Goal: Answer question/provide support

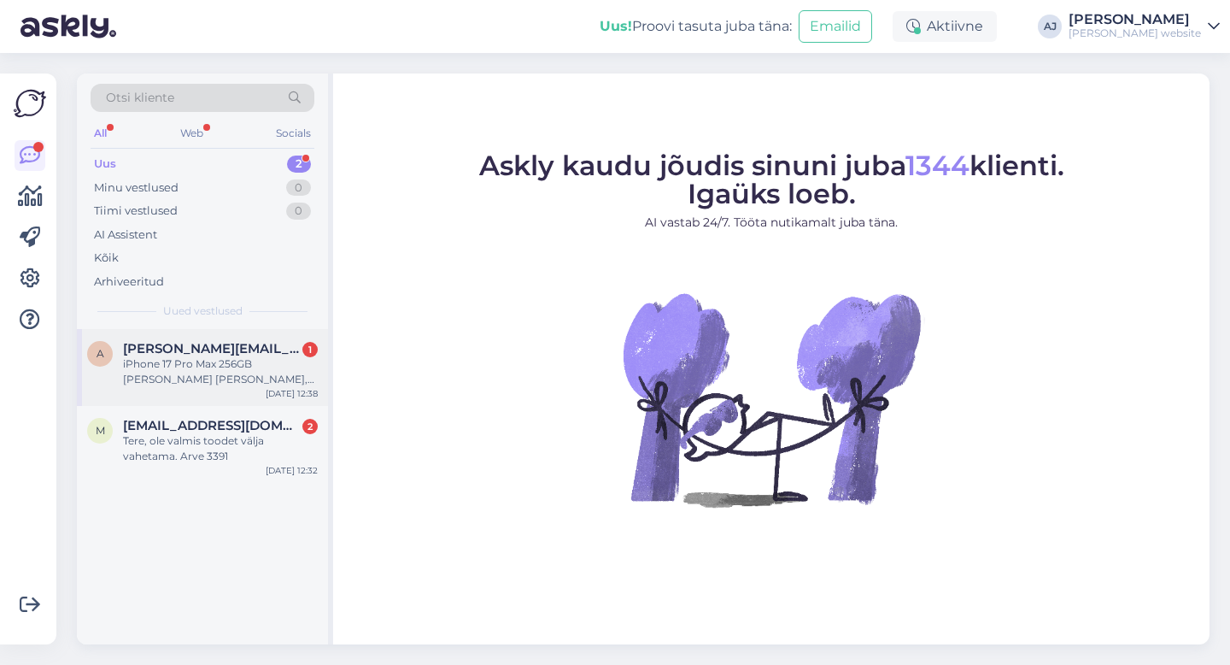
click at [190, 342] on span "[PERSON_NAME][EMAIL_ADDRESS][PERSON_NAME][DOMAIN_NAME]" at bounding box center [212, 348] width 178 height 15
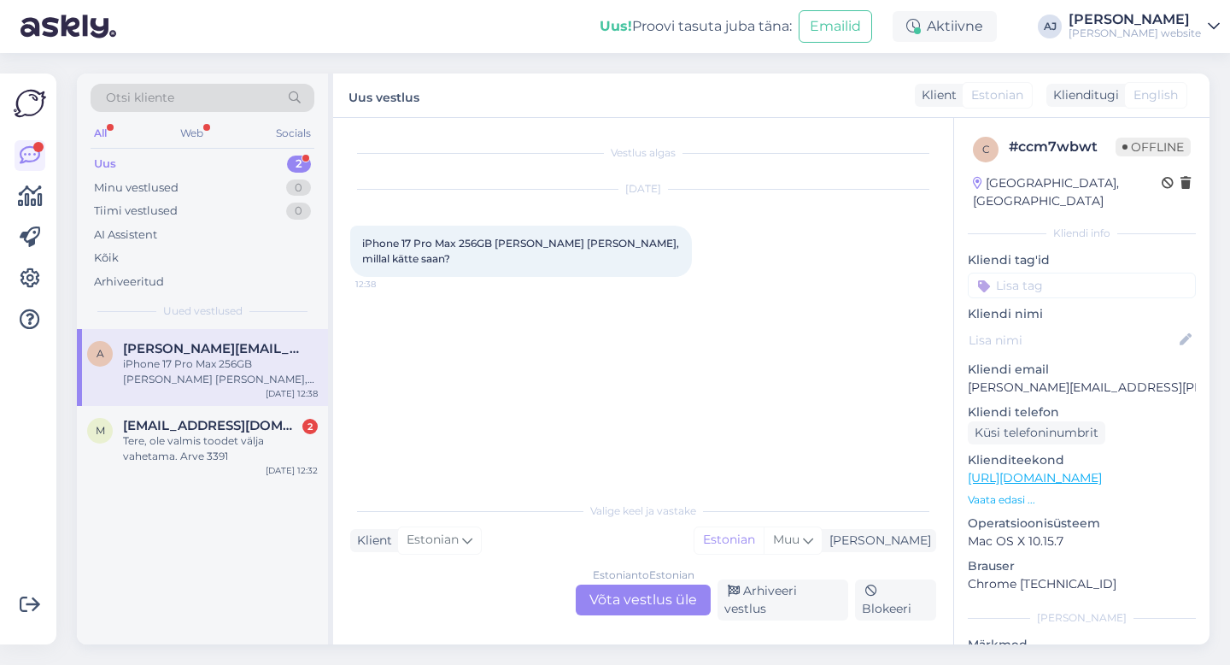
click at [596, 601] on div "Estonian to Estonian Võta vestlus üle" at bounding box center [643, 599] width 135 height 31
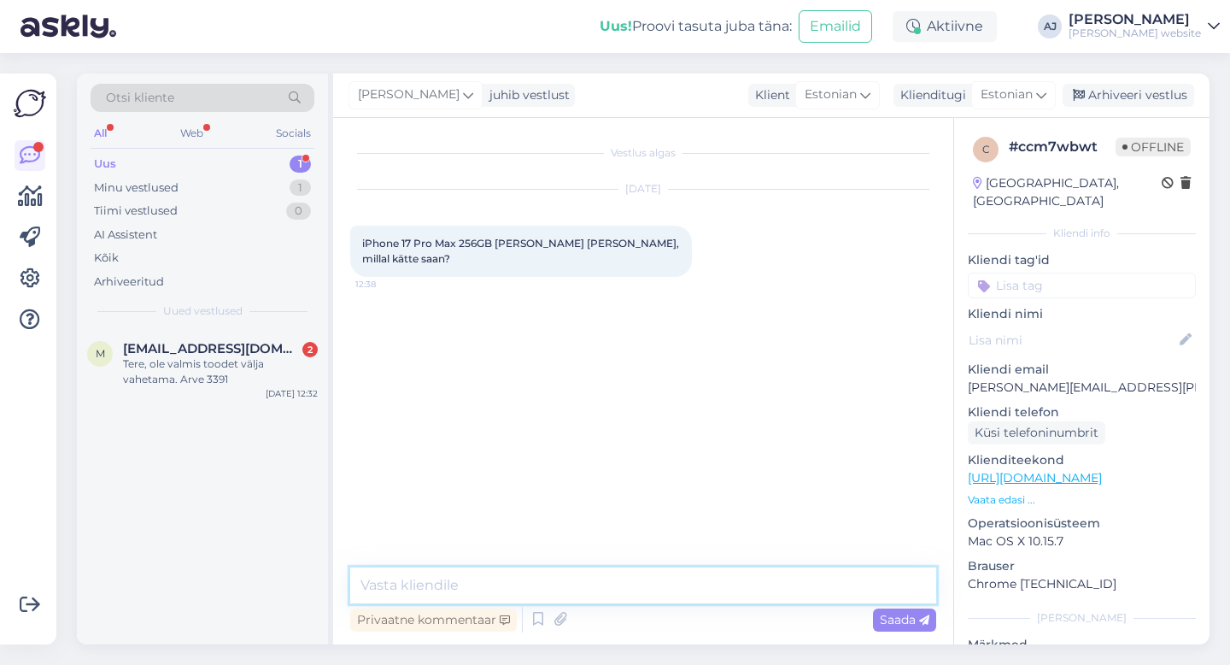
click at [406, 588] on textarea at bounding box center [643, 585] width 586 height 36
type textarea "Tere"
click at [884, 616] on span "Saada" at bounding box center [905, 619] width 50 height 15
click at [442, 593] on textarea at bounding box center [643, 585] width 586 height 36
type textarea "J"
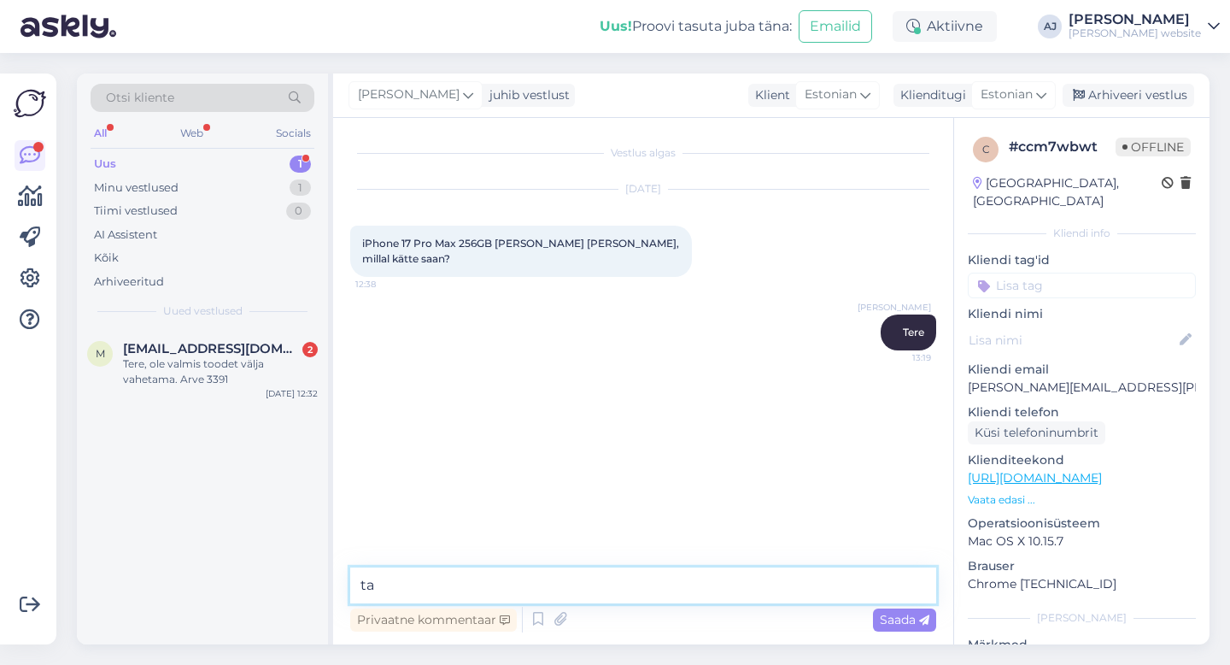
type textarea "t"
click at [413, 582] on textarea "Nädala kahe jooksul" at bounding box center [643, 585] width 586 height 36
type textarea "Nädala kahe jooksul"
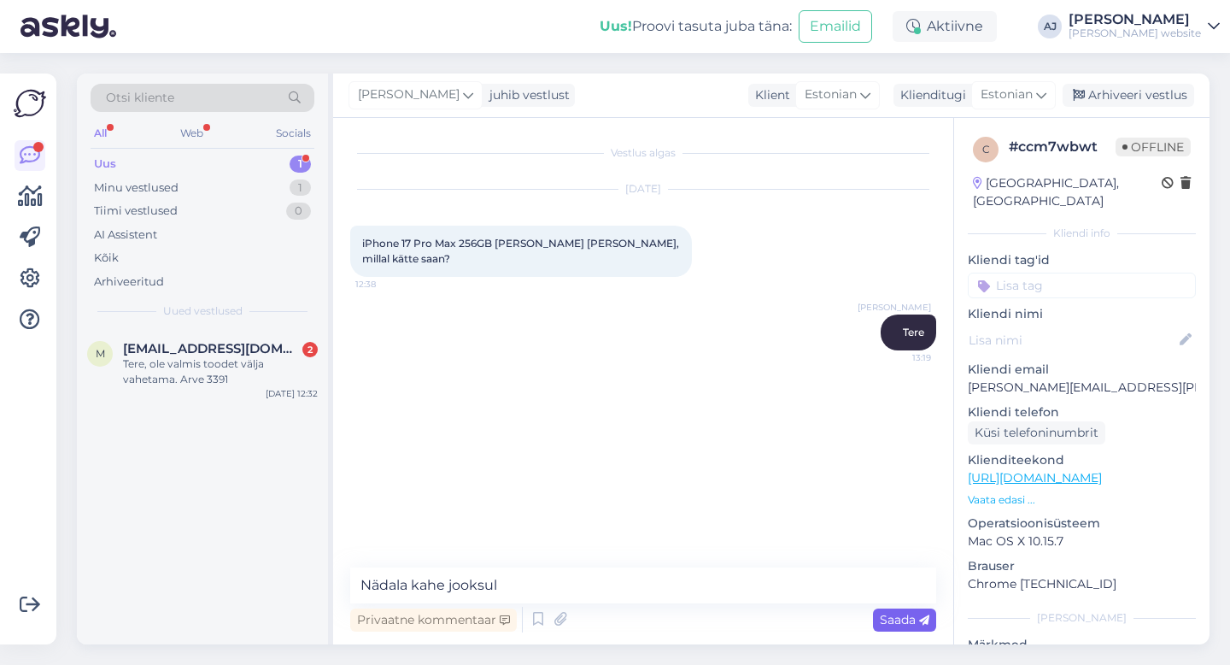
click at [900, 618] on span "Saada" at bounding box center [905, 619] width 50 height 15
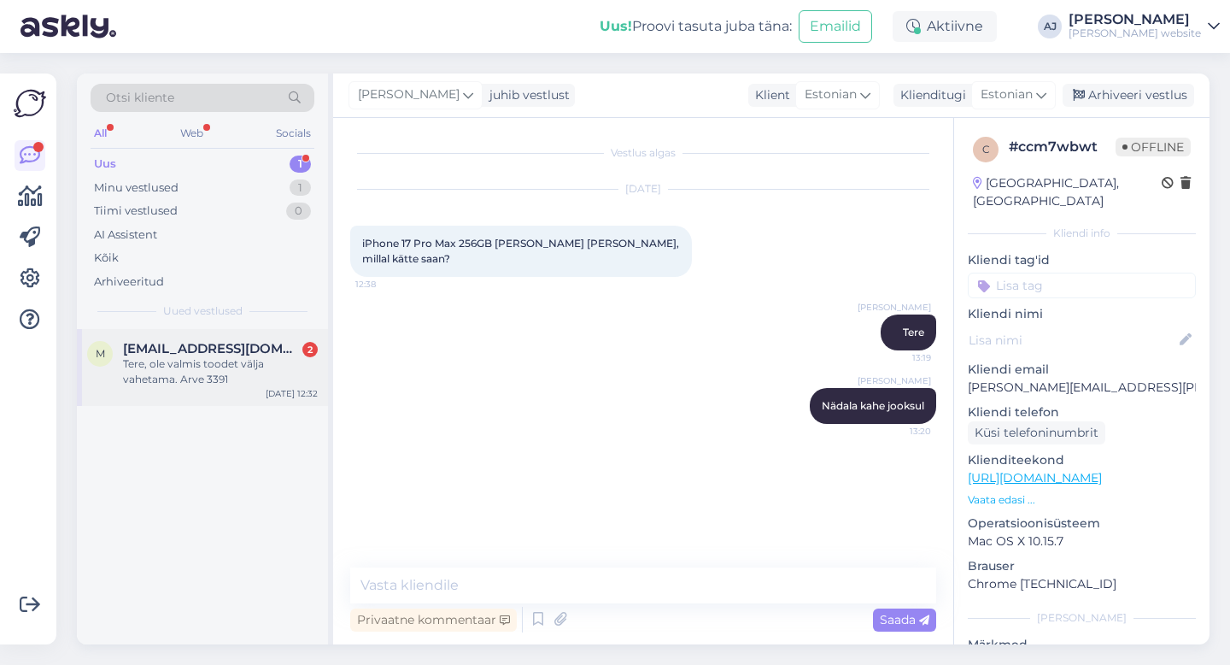
click at [191, 361] on div "Tere, ole valmis toodet välja vahetama. Arve 3391" at bounding box center [220, 371] width 195 height 31
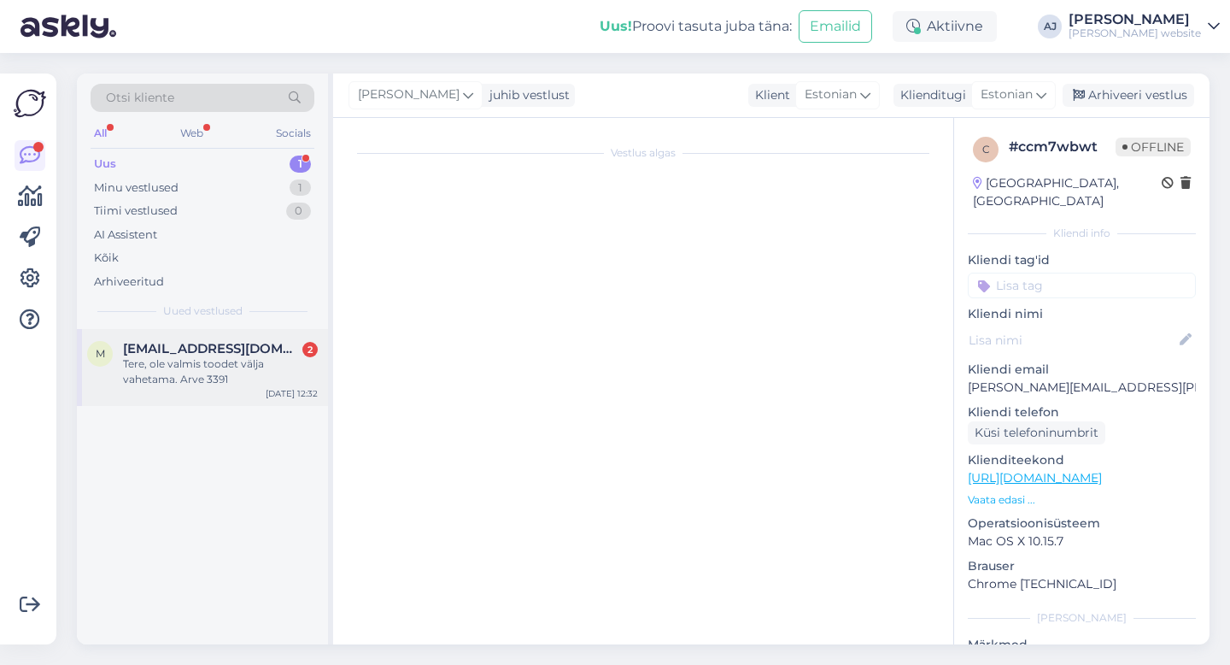
scroll to position [337, 0]
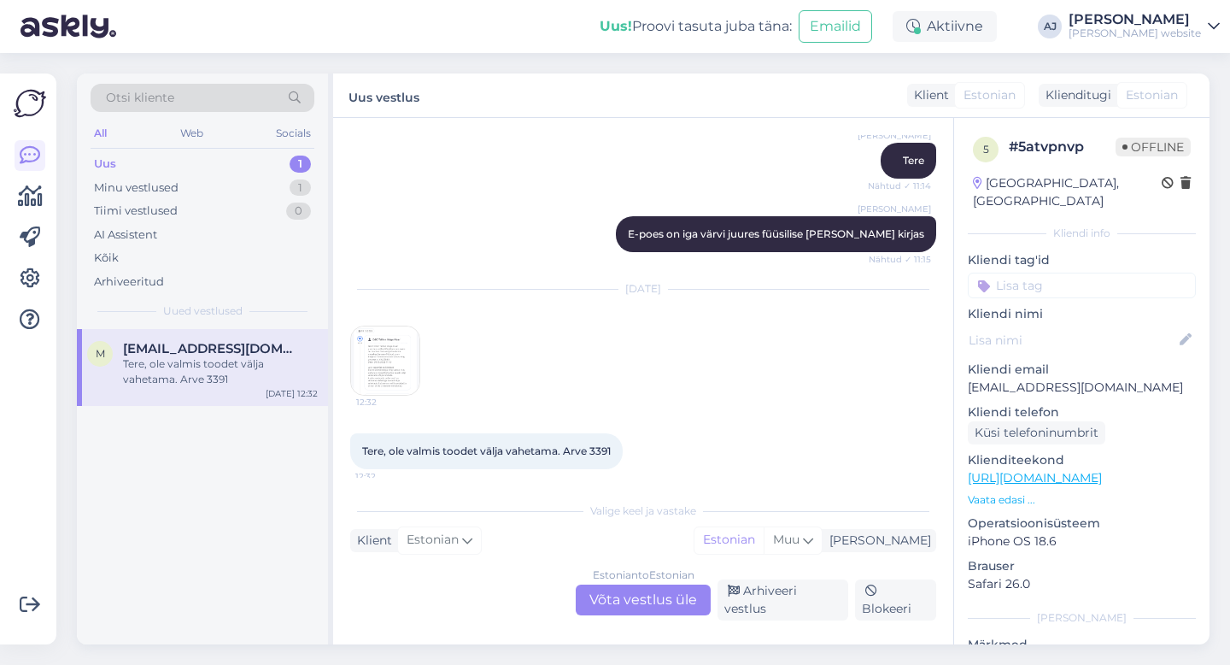
click at [624, 605] on div "Estonian to Estonian Võta vestlus üle" at bounding box center [643, 599] width 135 height 31
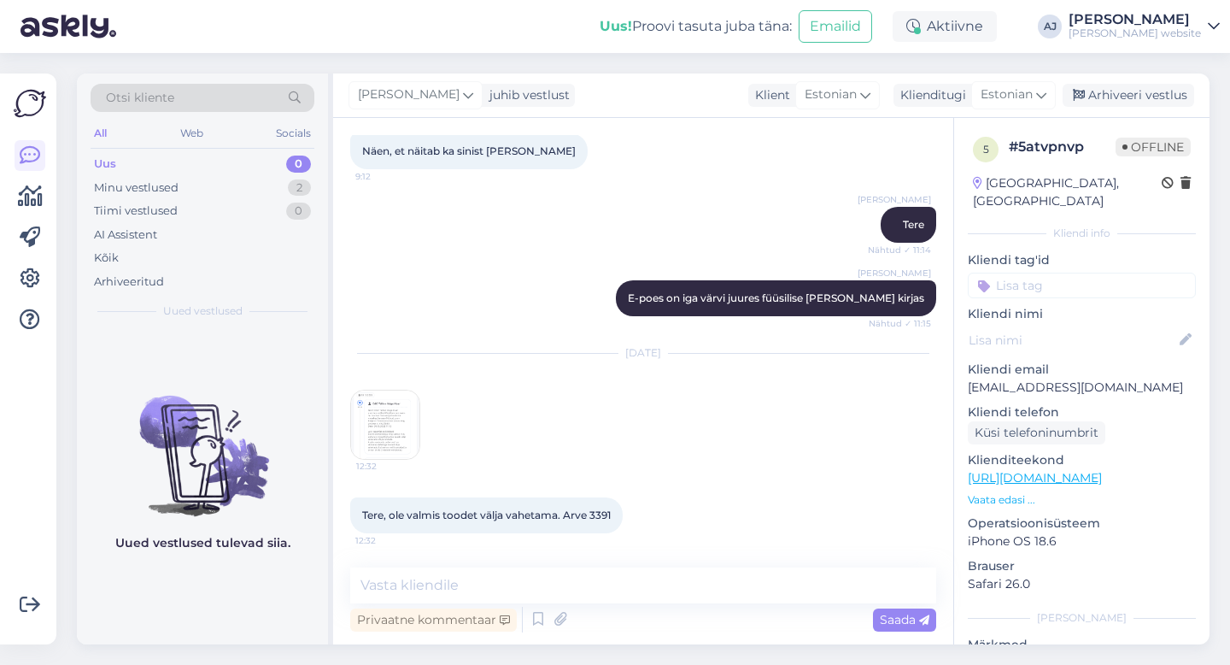
click at [382, 428] on img at bounding box center [385, 424] width 68 height 68
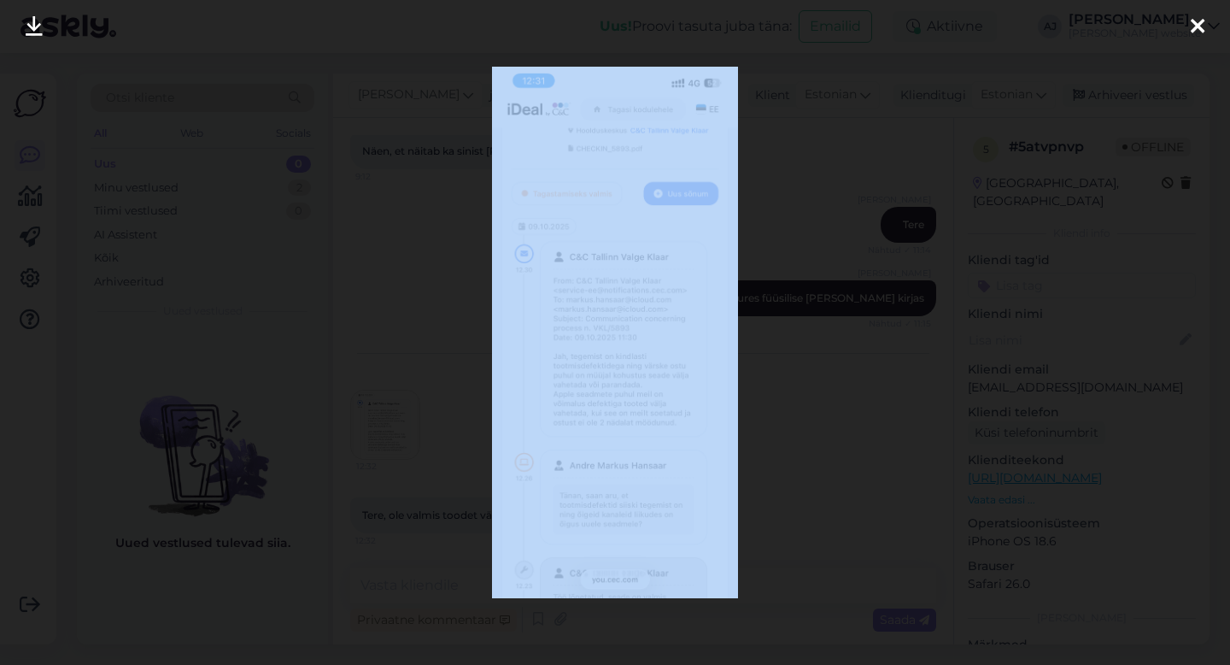
click at [382, 428] on div at bounding box center [615, 332] width 1230 height 665
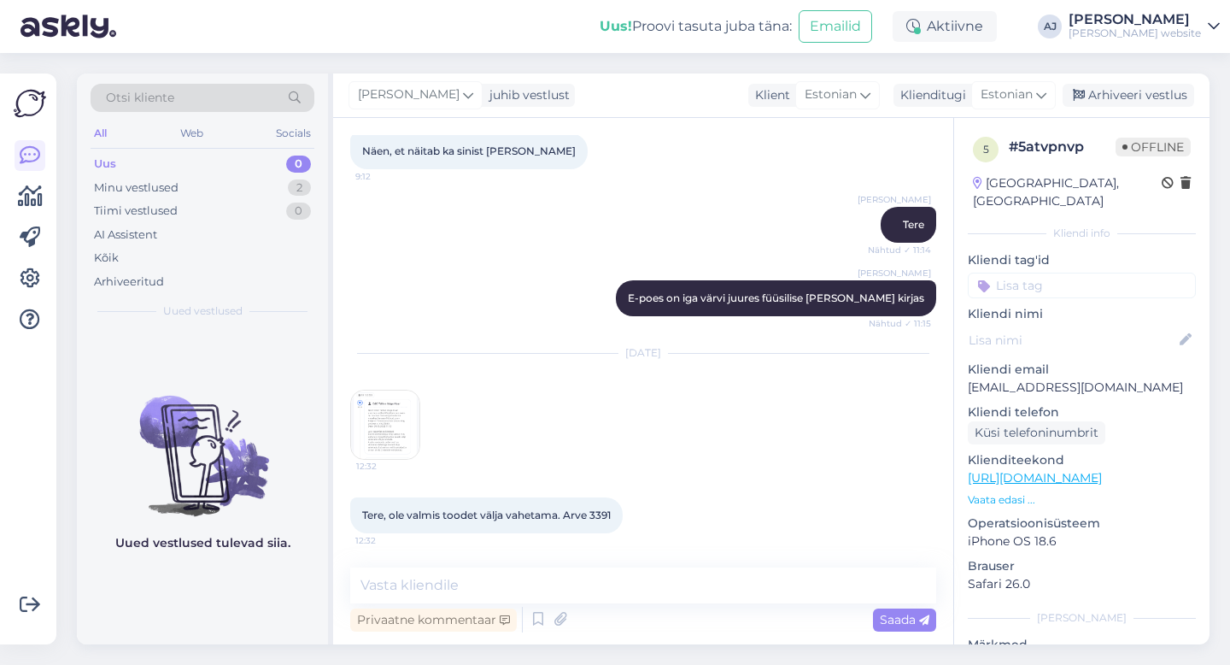
click at [360, 425] on img at bounding box center [385, 424] width 68 height 68
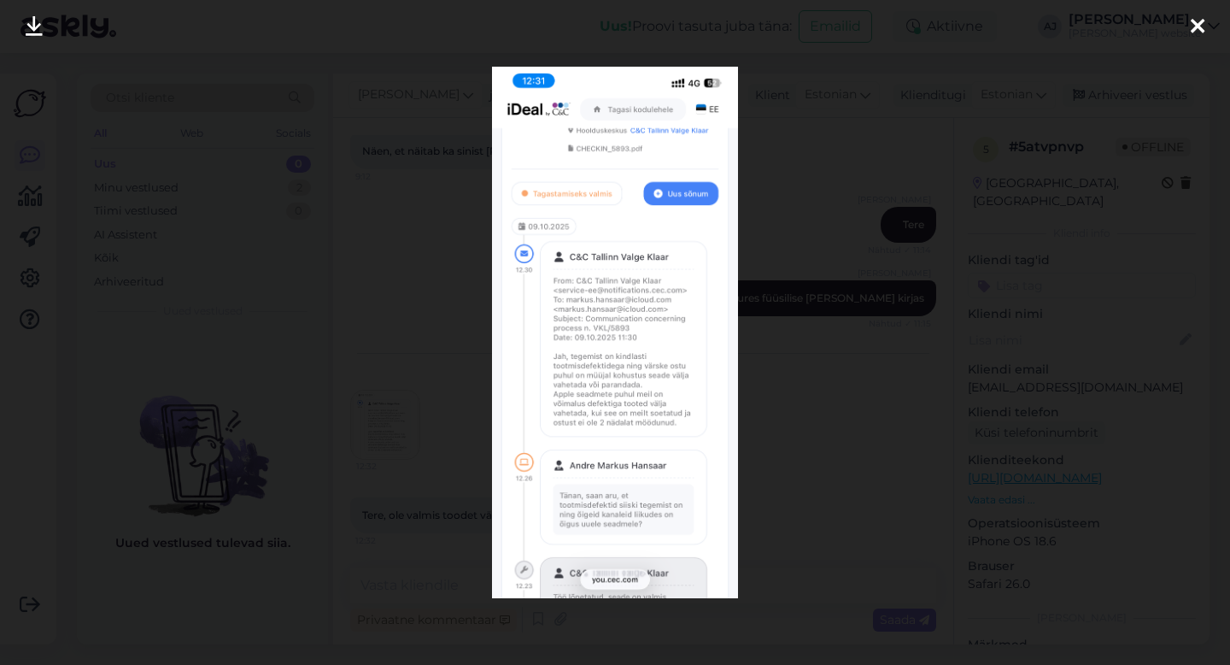
click at [1196, 21] on icon at bounding box center [1198, 27] width 14 height 22
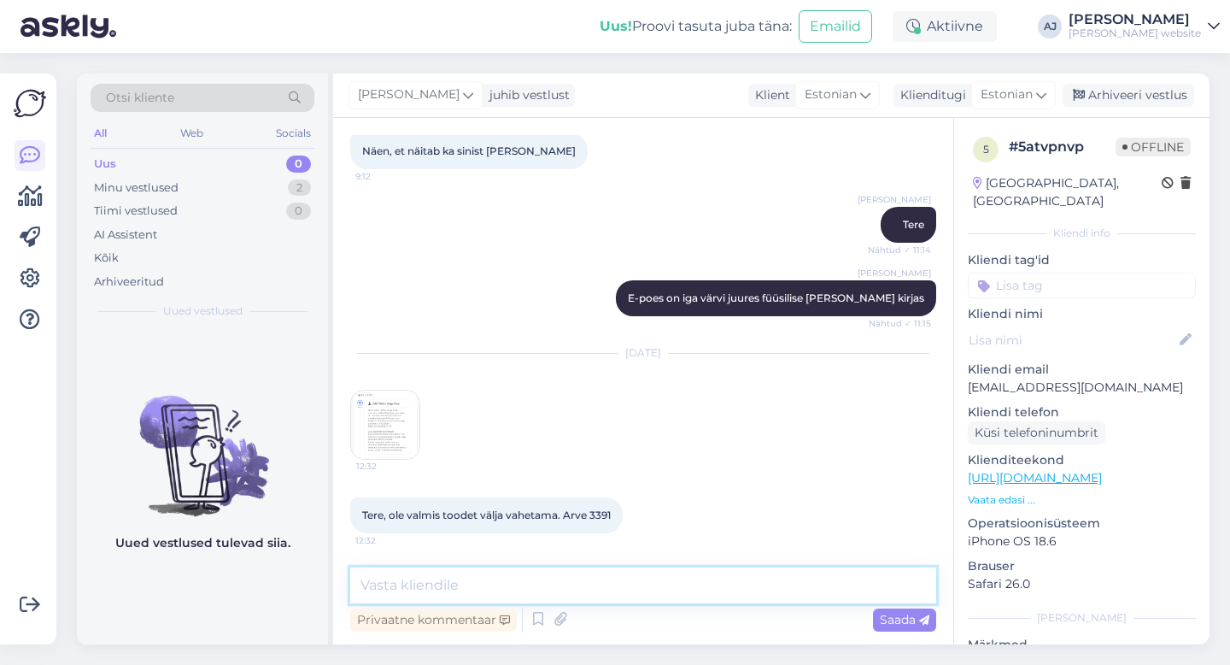
click at [415, 586] on textarea at bounding box center [643, 585] width 586 height 36
click at [130, 192] on div "Minu vestlused" at bounding box center [136, 187] width 85 height 17
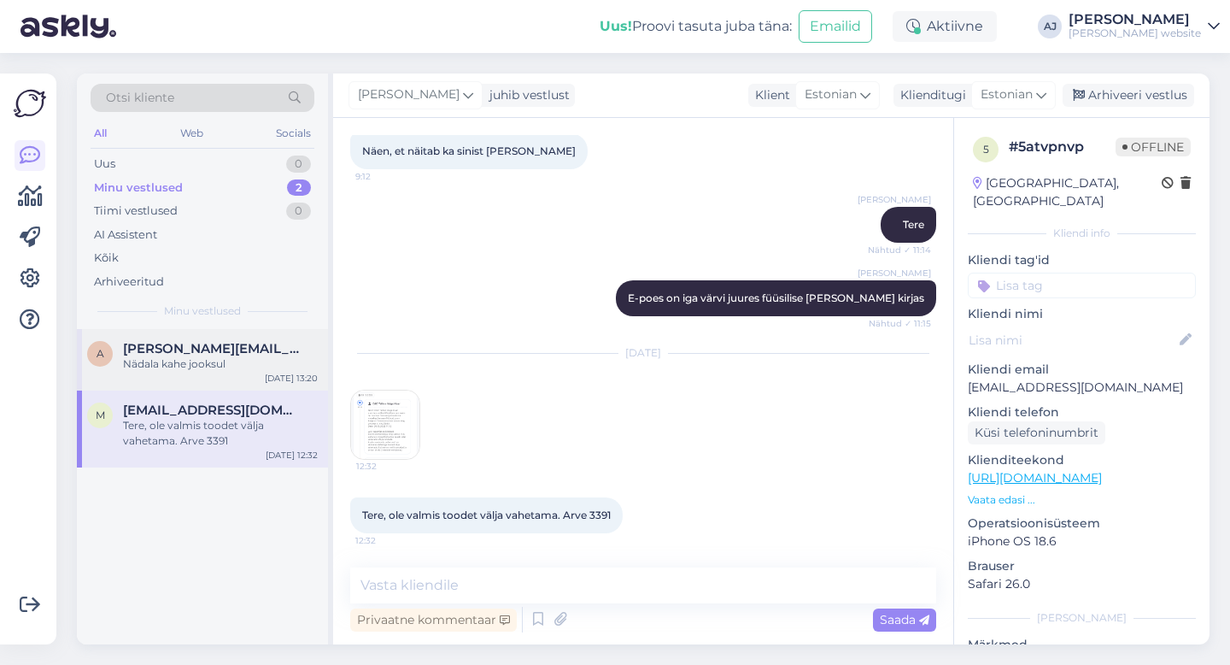
click at [156, 343] on span "[PERSON_NAME][EMAIL_ADDRESS][PERSON_NAME][DOMAIN_NAME]" at bounding box center [212, 348] width 178 height 15
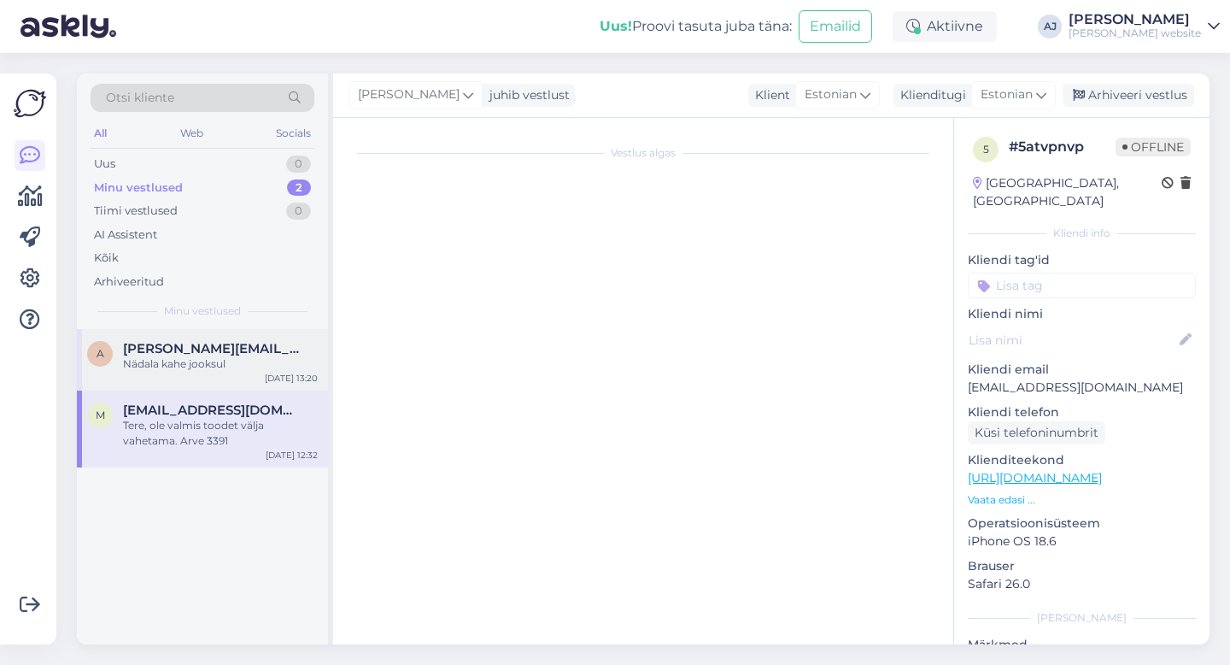
scroll to position [0, 0]
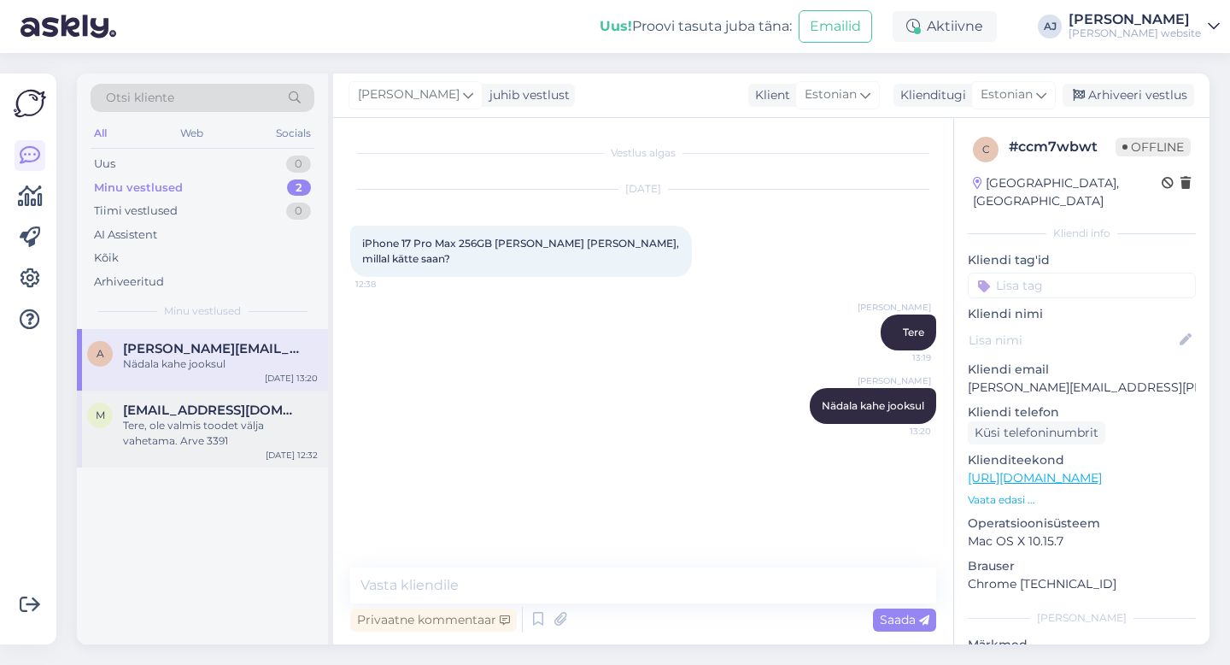
click at [181, 419] on div "Tere, ole valmis toodet välja vahetama. Arve 3391" at bounding box center [220, 433] width 195 height 31
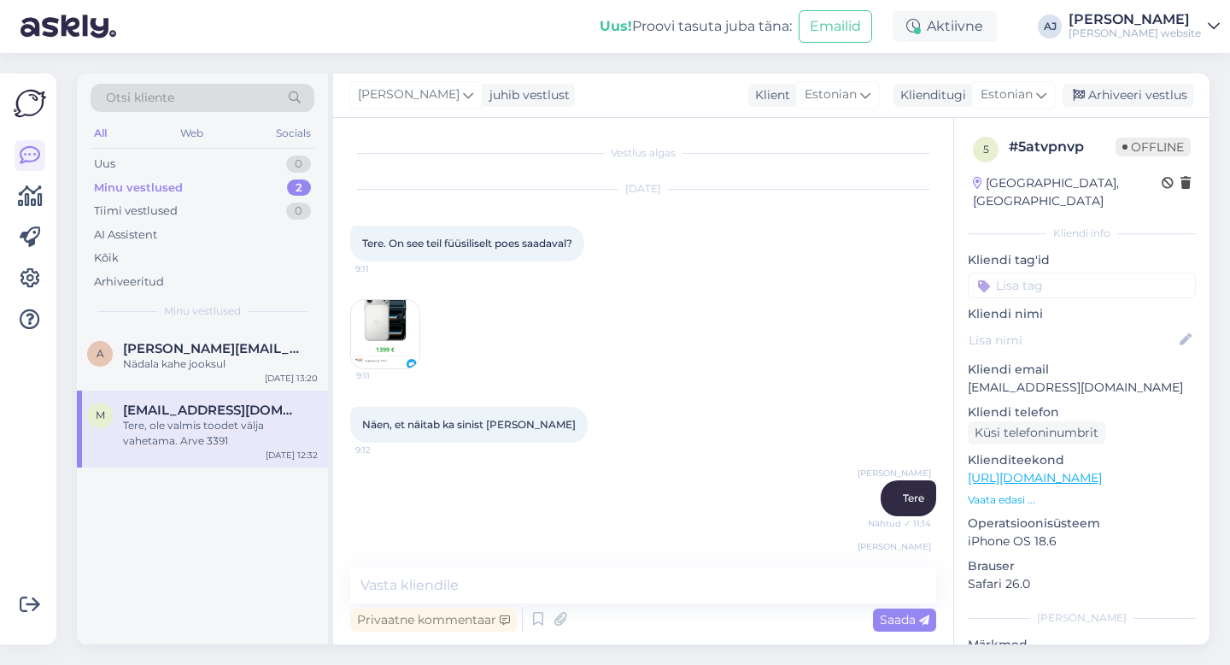
scroll to position [273, 0]
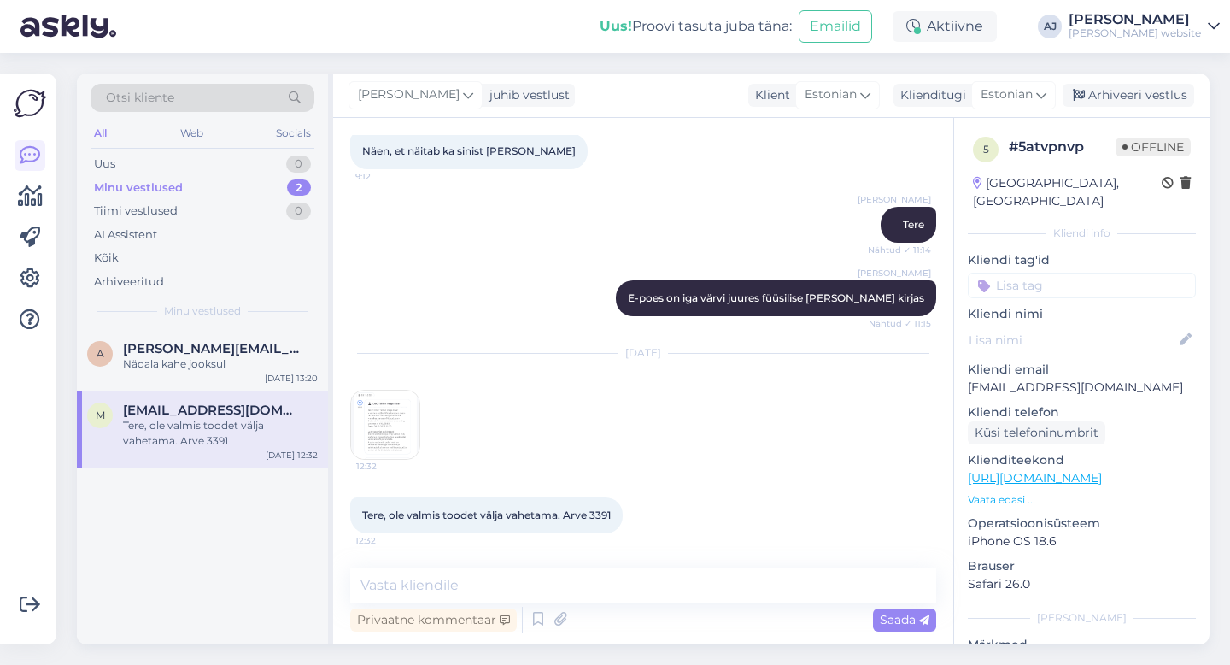
click at [383, 443] on img at bounding box center [385, 424] width 68 height 68
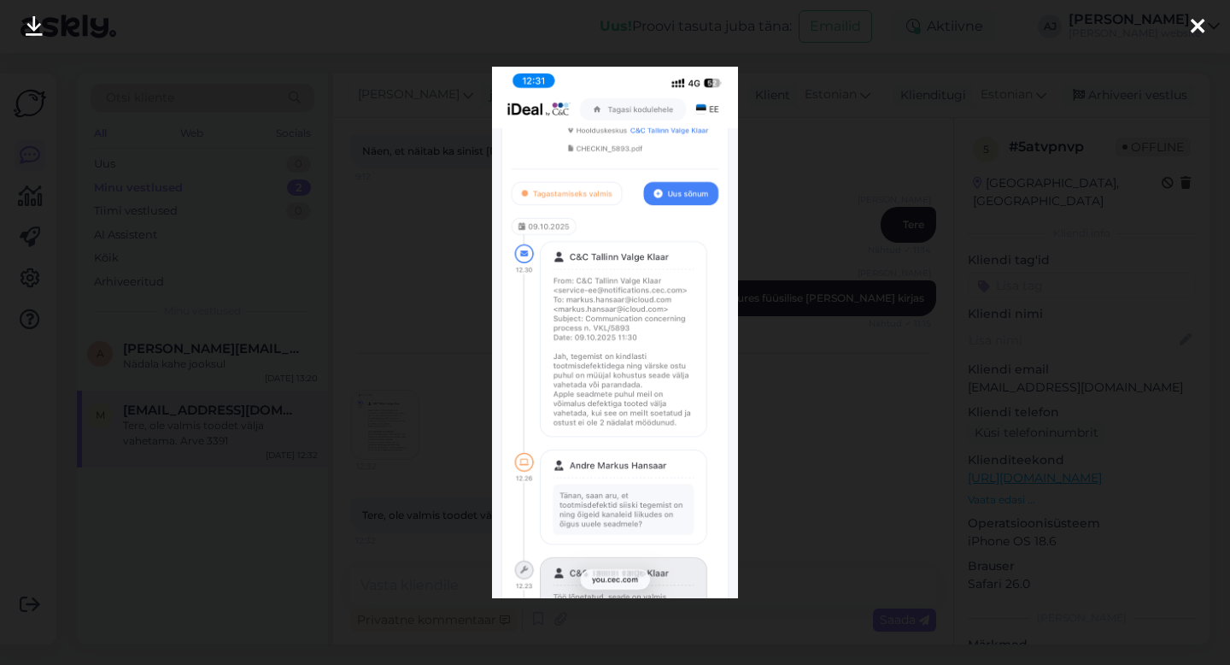
click at [1199, 27] on icon at bounding box center [1198, 27] width 14 height 22
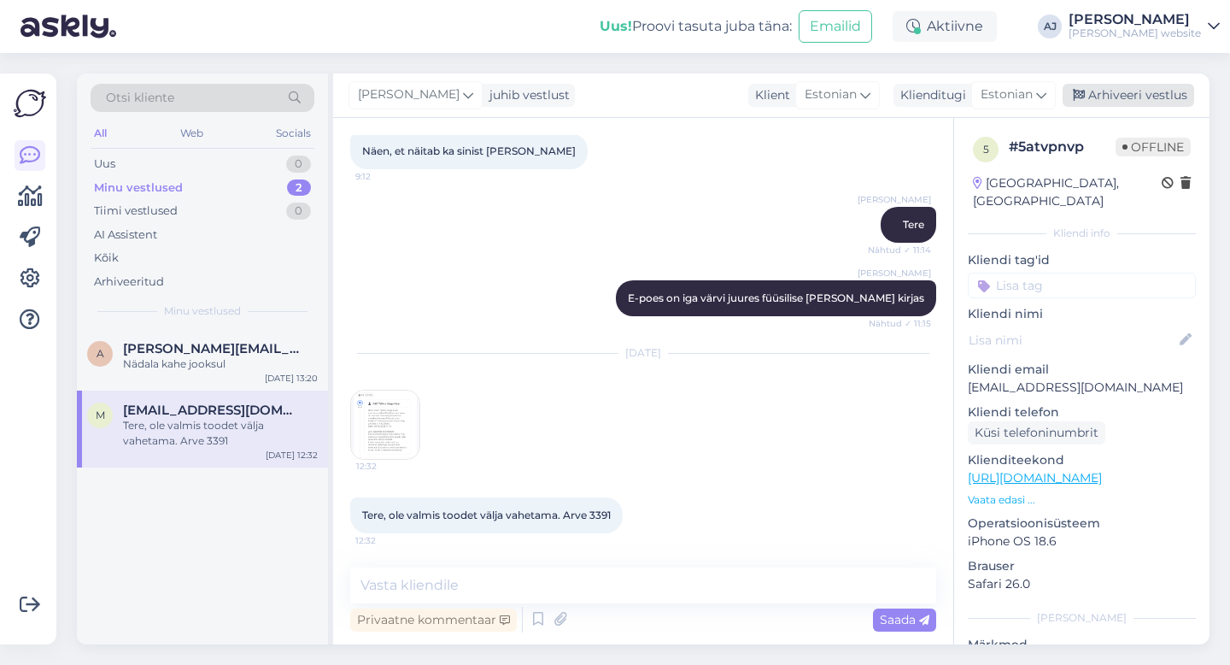
click at [1146, 89] on div "Arhiveeri vestlus" at bounding box center [1129, 95] width 132 height 23
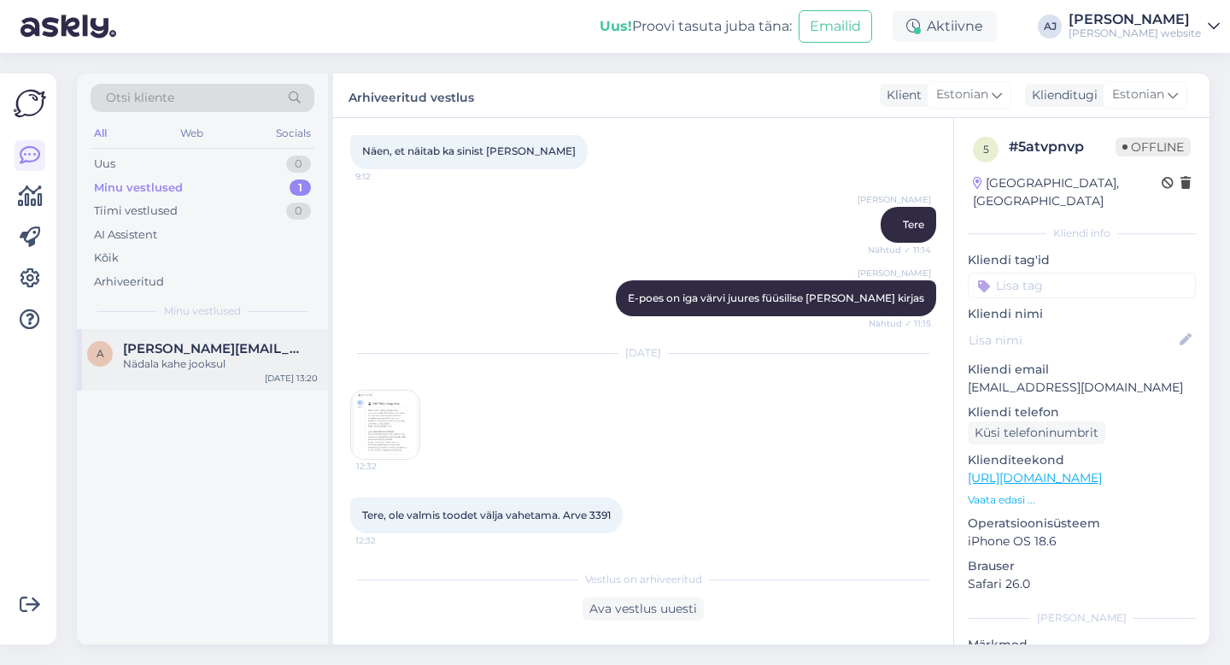
click at [148, 349] on span "[PERSON_NAME][EMAIL_ADDRESS][PERSON_NAME][DOMAIN_NAME]" at bounding box center [212, 348] width 178 height 15
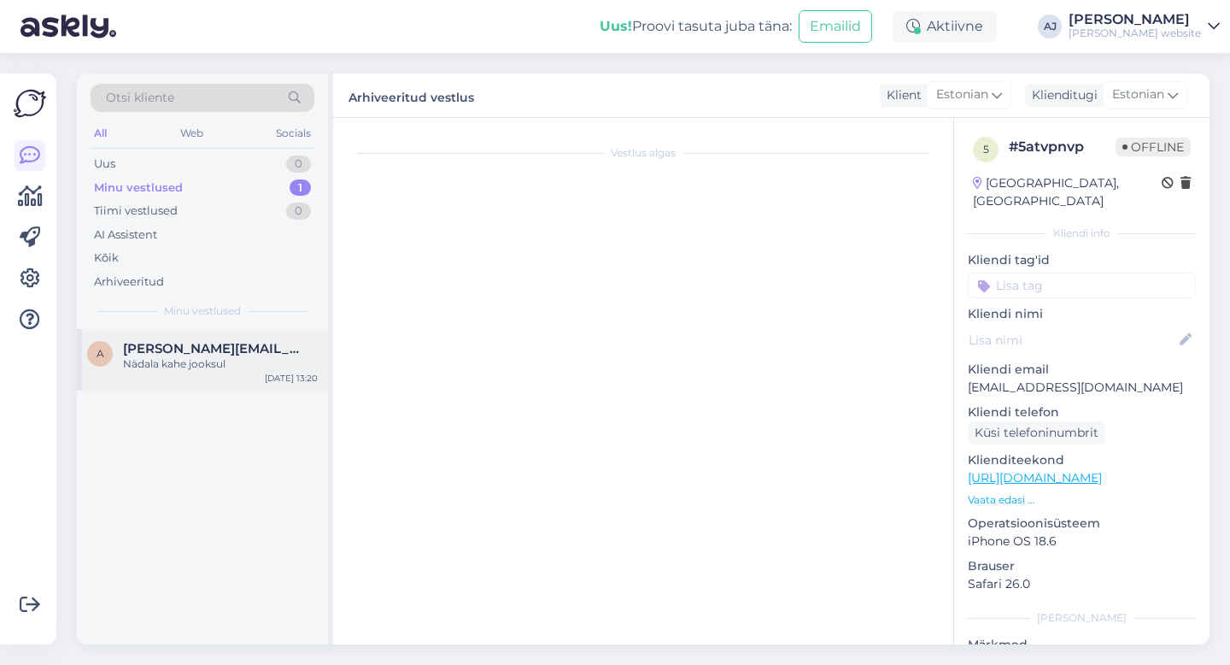
scroll to position [0, 0]
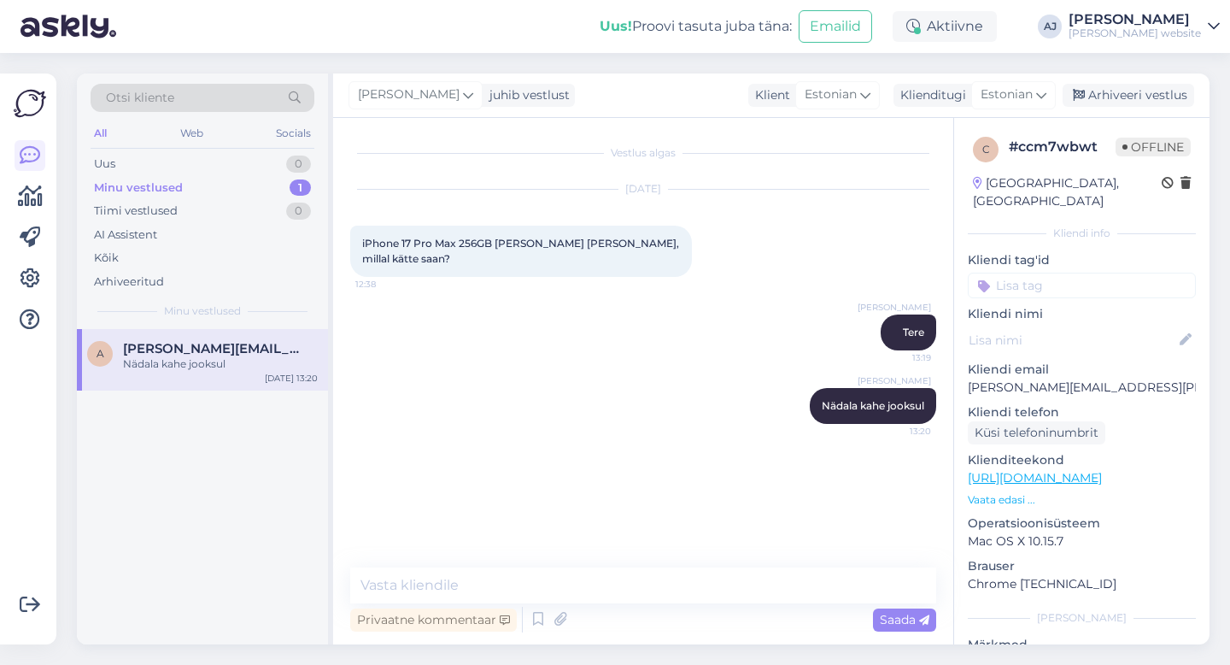
click at [155, 185] on div "Minu vestlused" at bounding box center [138, 187] width 89 height 17
